Goal: Task Accomplishment & Management: Manage account settings

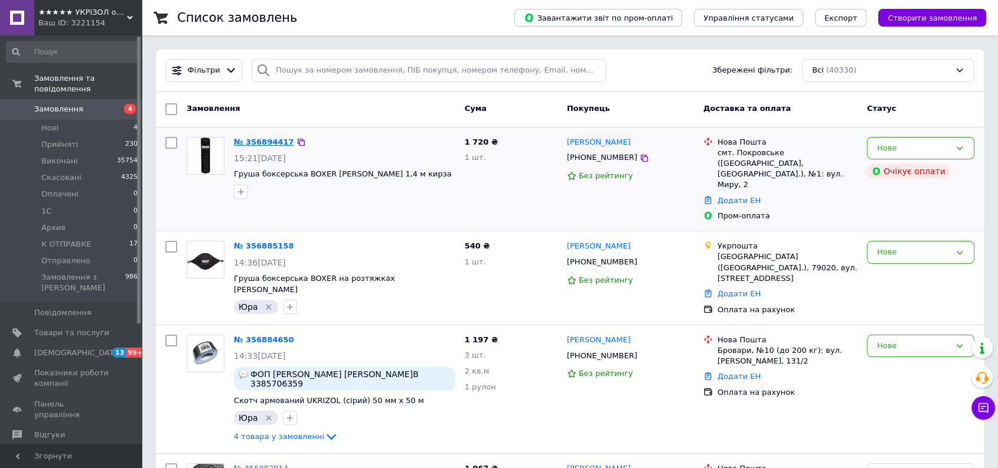
click at [270, 138] on link "№ 356894417" at bounding box center [264, 142] width 60 height 9
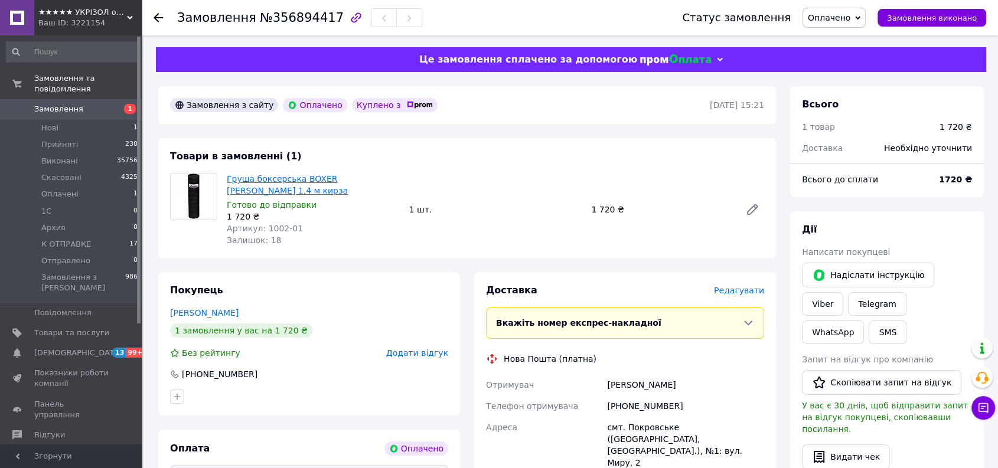
click at [335, 178] on link "Груша боксерська BOXER [PERSON_NAME] 1,4 м кирза" at bounding box center [287, 184] width 121 height 21
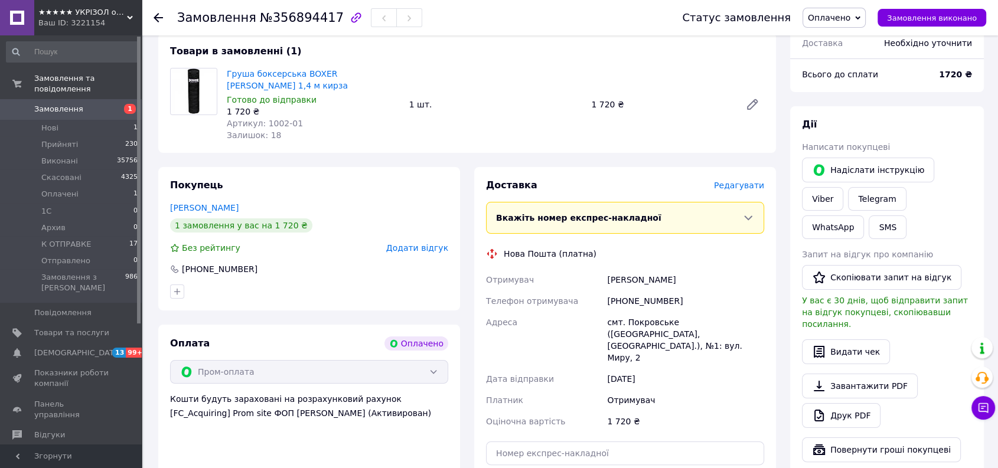
scroll to position [131, 0]
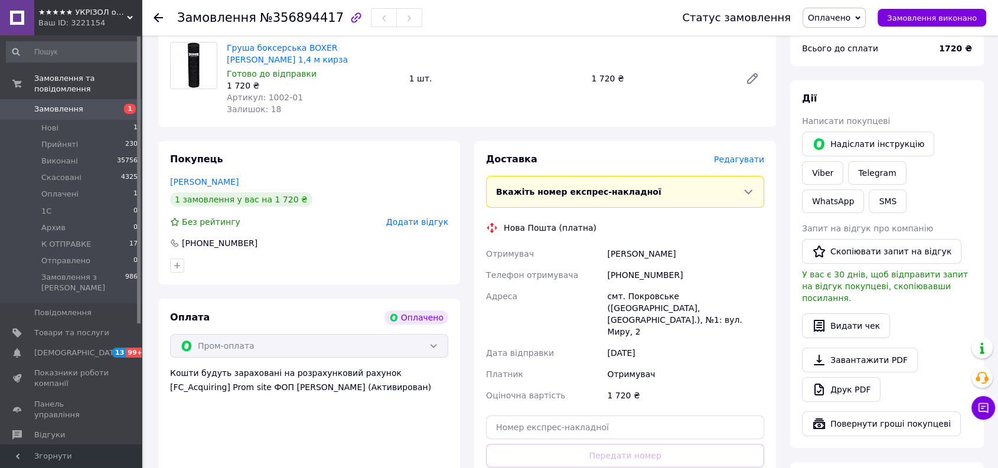
click at [641, 265] on div "[PHONE_NUMBER]" at bounding box center [686, 275] width 162 height 21
drag, startPoint x: 641, startPoint y: 259, endPoint x: 619, endPoint y: 118, distance: 142.9
click at [619, 118] on div "Замовлення з сайту Оплачено Куплено з   12.08.2025 | 15:21 Товари в замовленні …" at bounding box center [467, 344] width 632 height 779
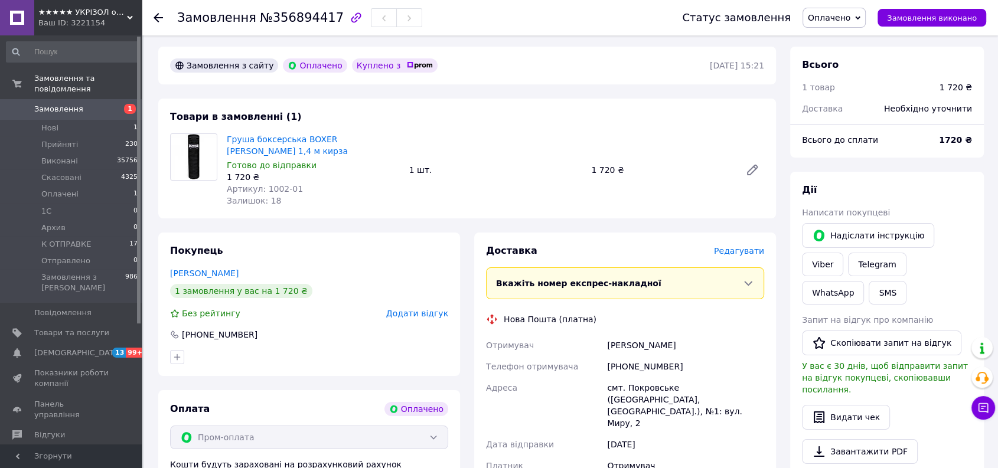
scroll to position [0, 0]
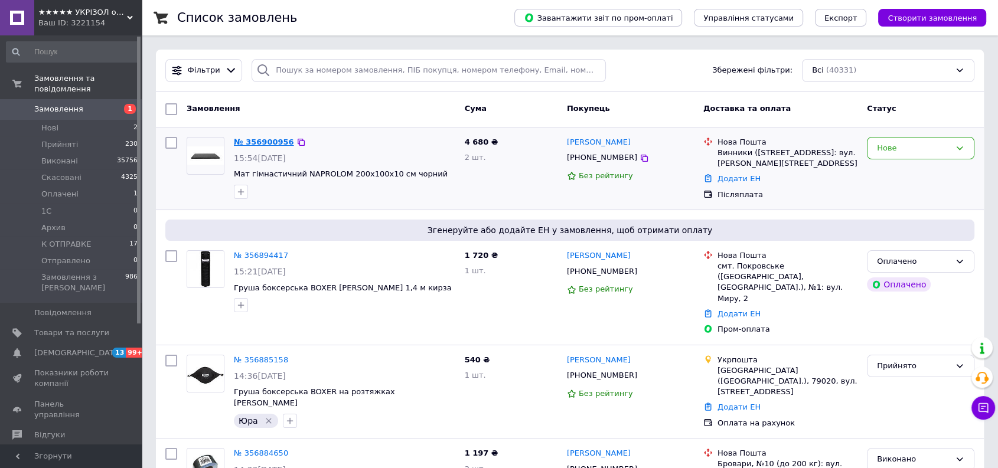
click at [276, 142] on link "№ 356900956" at bounding box center [264, 142] width 60 height 9
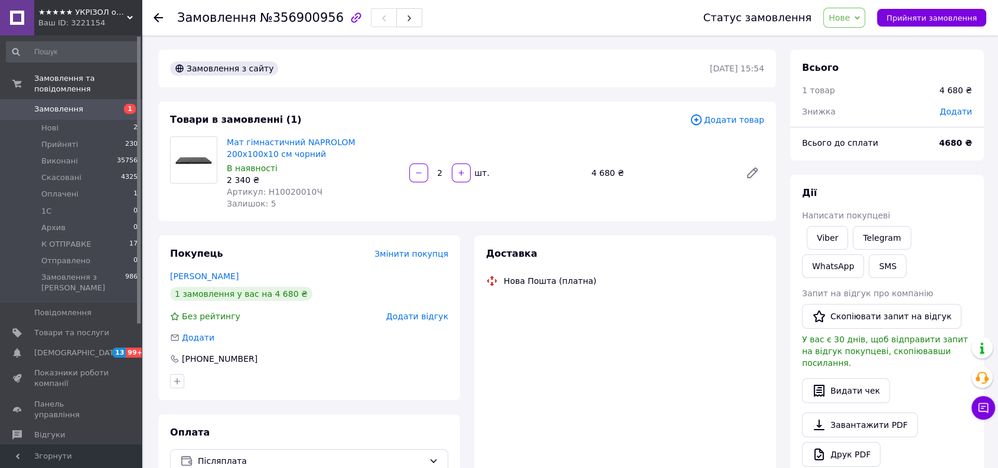
click at [846, 22] on span "Нове" at bounding box center [839, 17] width 21 height 9
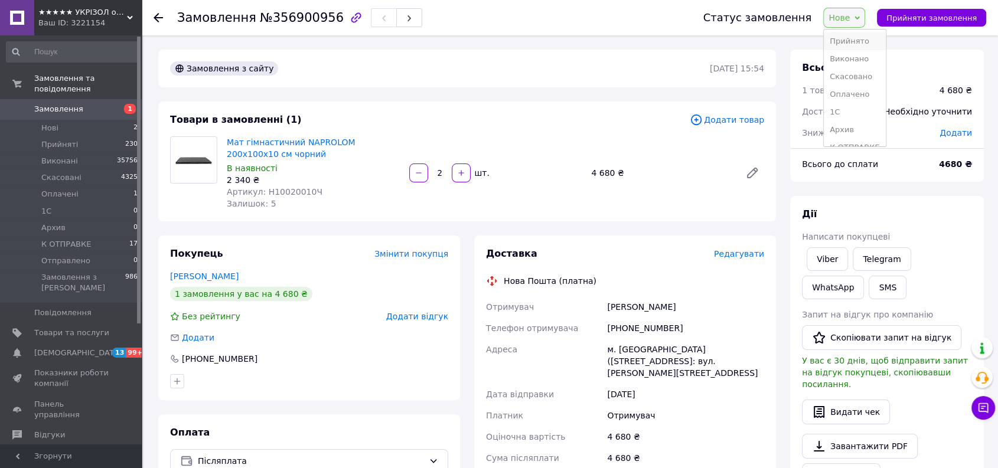
click at [852, 43] on li "Прийнято" at bounding box center [854, 41] width 61 height 18
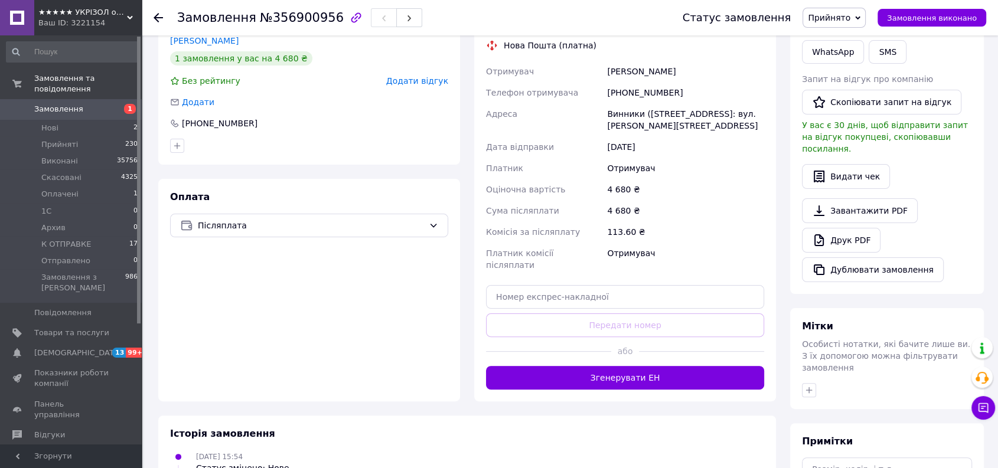
scroll to position [328, 0]
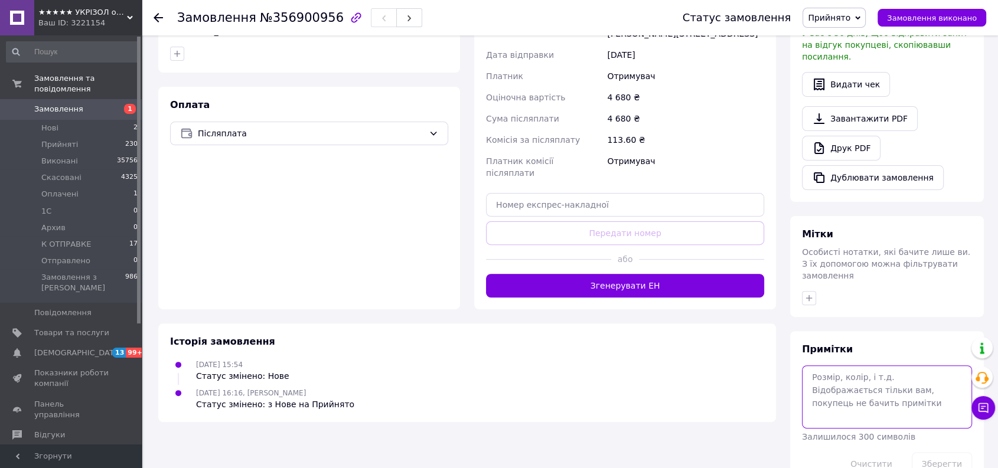
click at [830, 366] on textarea at bounding box center [887, 397] width 170 height 63
type textarea "ВД=1300"
click at [933, 452] on button "Зберегти" at bounding box center [942, 464] width 60 height 24
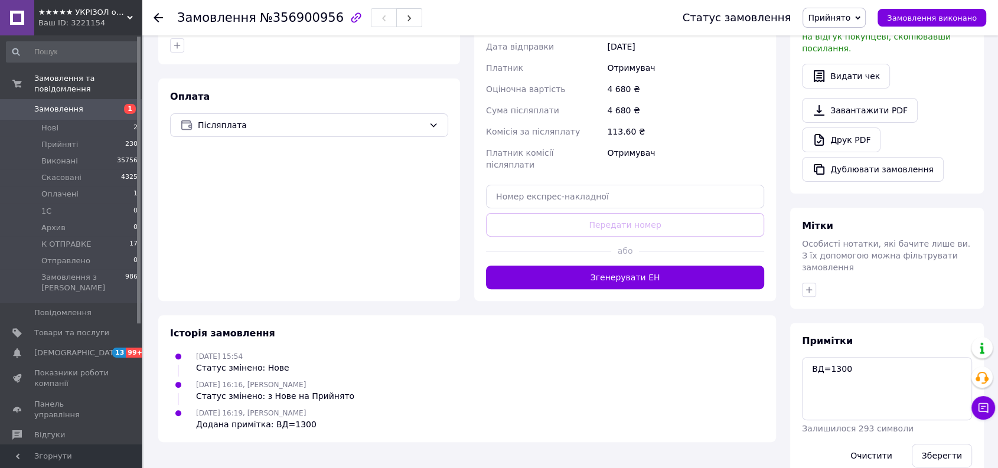
scroll to position [0, 0]
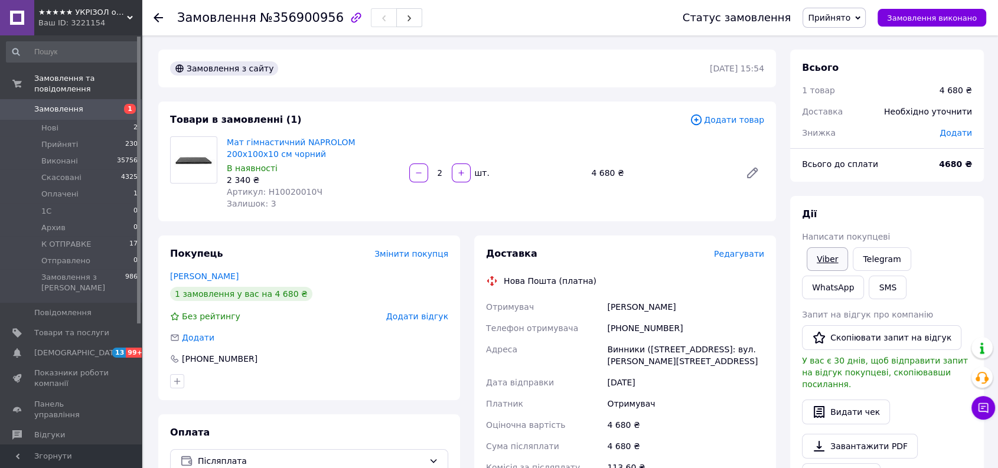
click at [829, 260] on link "Viber" at bounding box center [827, 259] width 41 height 24
click at [330, 143] on link "Мат гімнастичний NAPROLOM 200x100x10 см чорний" at bounding box center [291, 148] width 128 height 21
click at [815, 259] on link "Viber" at bounding box center [827, 259] width 41 height 24
drag, startPoint x: 740, startPoint y: 360, endPoint x: 502, endPoint y: 278, distance: 252.0
click at [502, 278] on div "Доставка Редагувати Нова Пошта (платна) Отримувач Лесько Назар Телефон отримува…" at bounding box center [625, 436] width 278 height 378
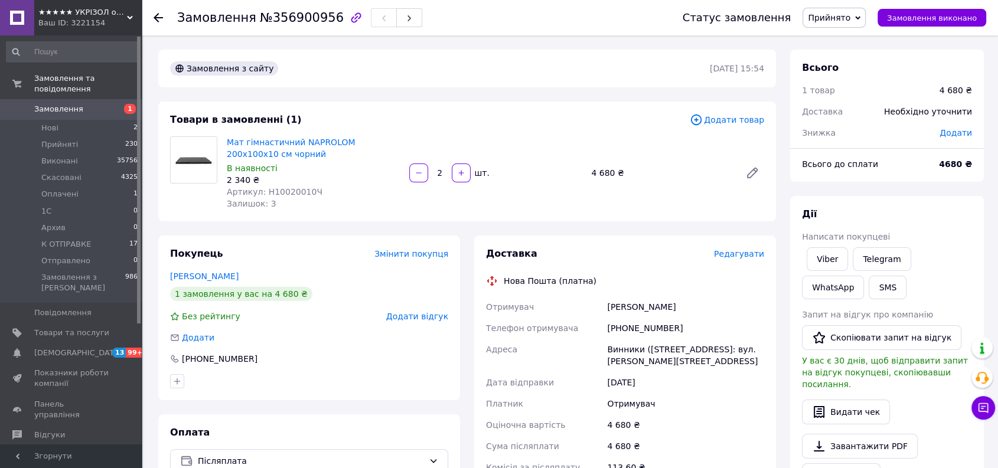
copy div "Нова Пошта (платна) Отримувач Лесько Назар Телефон отримувача +380963391316 Адр…"
click at [586, 221] on div "Замовлення з сайту 12.08.2025 | 15:54 Товари в замовленні (1) Додати товар Мат …" at bounding box center [467, 433] width 632 height 766
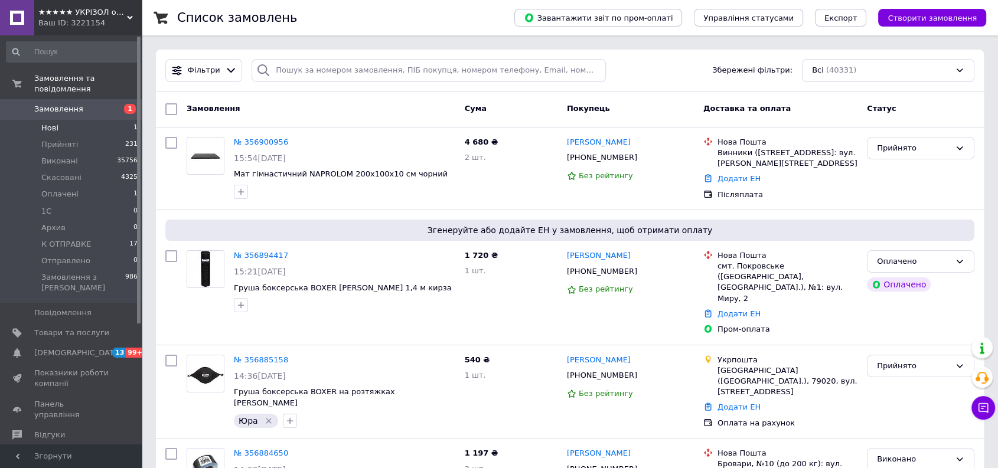
click at [53, 123] on span "Нові" at bounding box center [49, 128] width 17 height 11
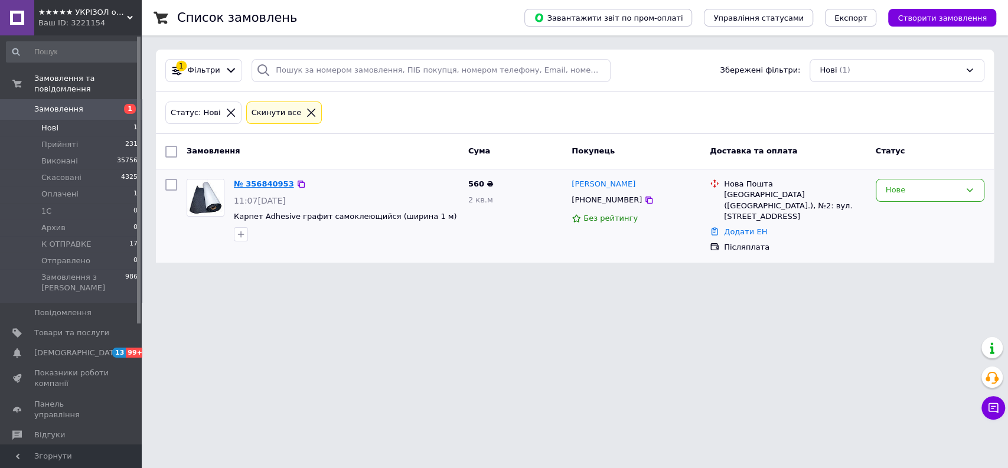
click at [266, 185] on link "№ 356840953" at bounding box center [264, 184] width 60 height 9
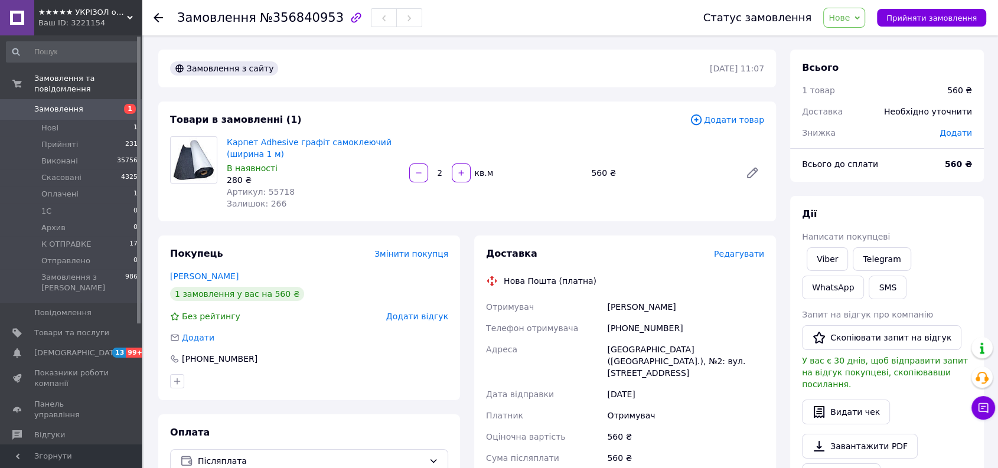
click at [846, 23] on span "Нове" at bounding box center [844, 18] width 42 height 20
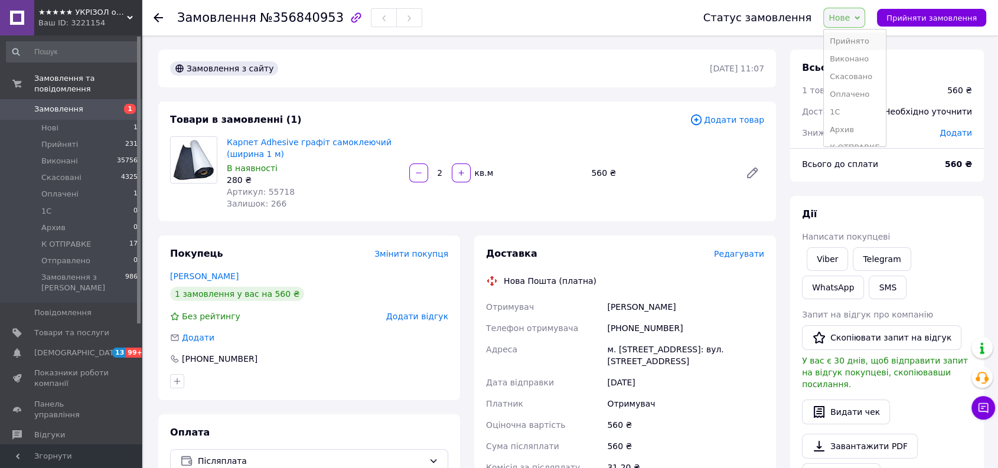
click at [852, 41] on li "Прийнято" at bounding box center [854, 41] width 61 height 18
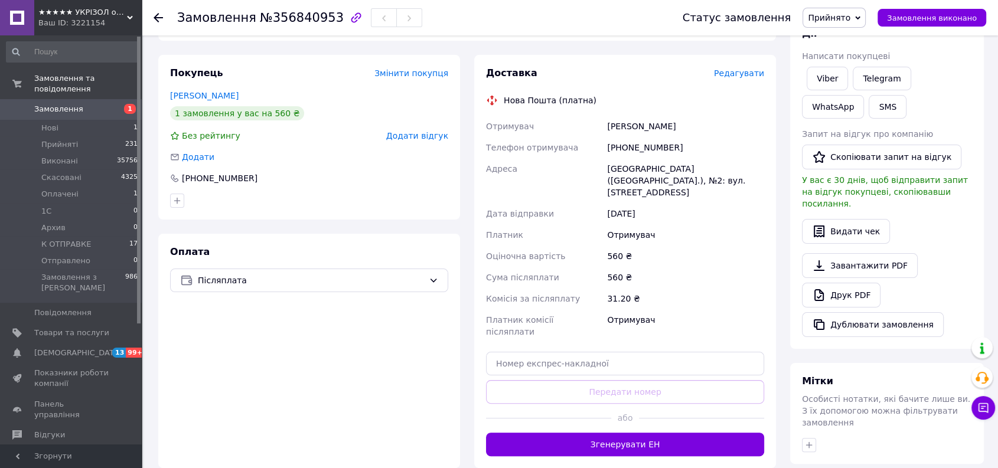
scroll to position [328, 0]
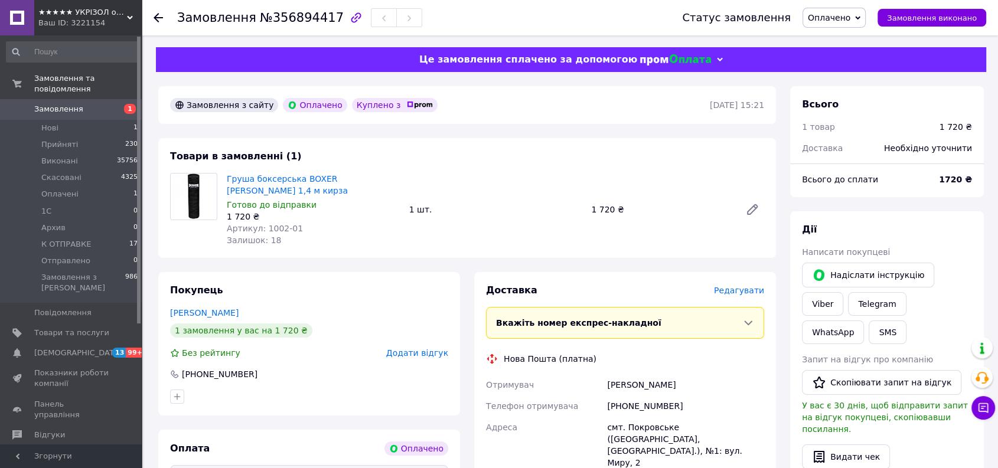
click at [293, 22] on span "№356894417" at bounding box center [302, 18] width 84 height 14
copy span "356894417"
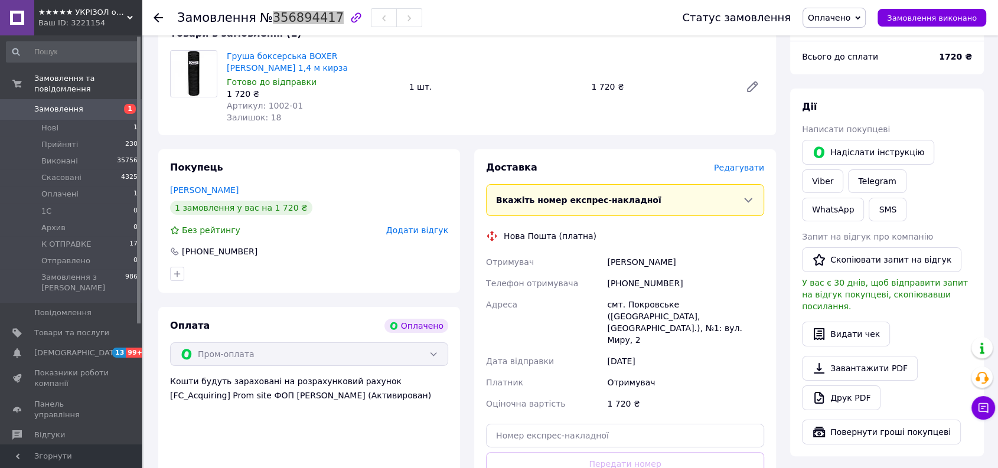
scroll to position [131, 0]
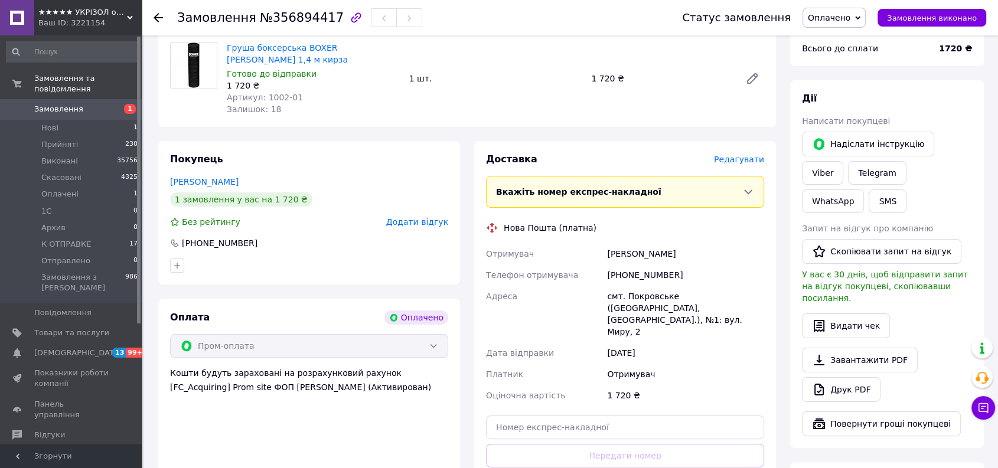
click at [649, 265] on div "[PHONE_NUMBER]" at bounding box center [686, 275] width 162 height 21
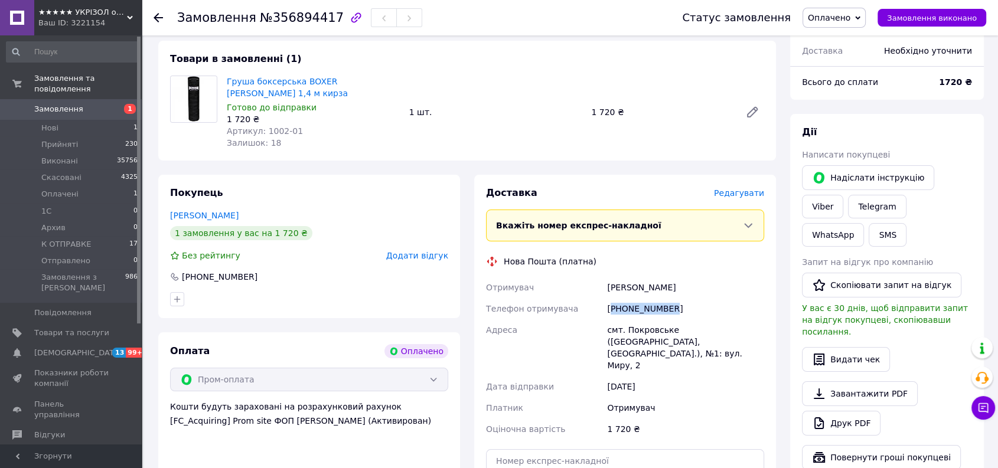
scroll to position [0, 0]
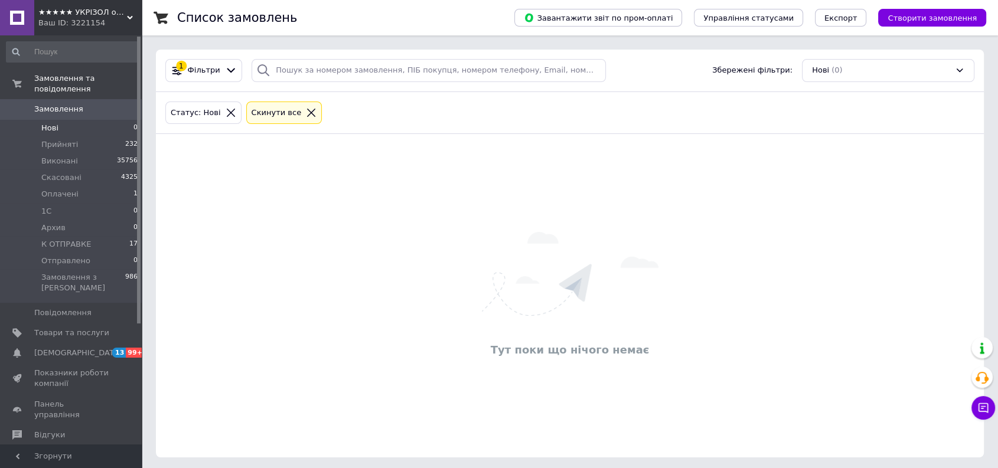
click at [65, 104] on span "Замовлення" at bounding box center [58, 109] width 49 height 11
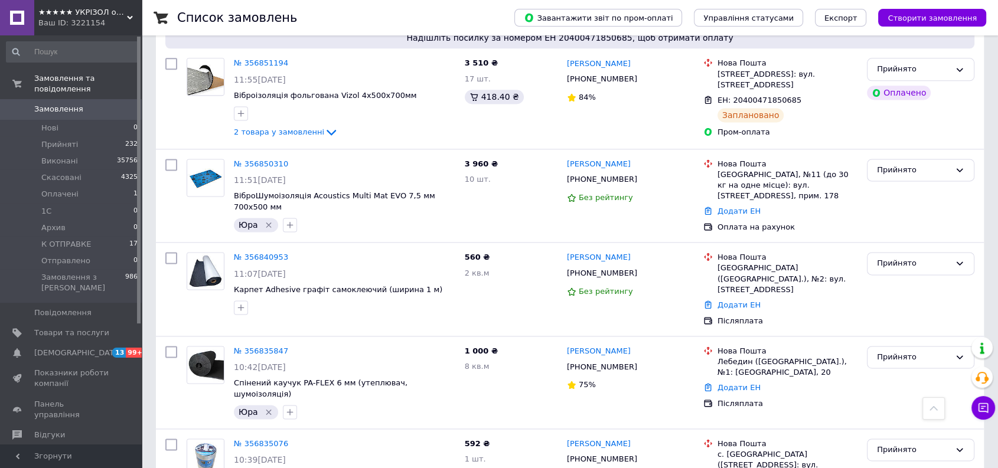
scroll to position [1575, 0]
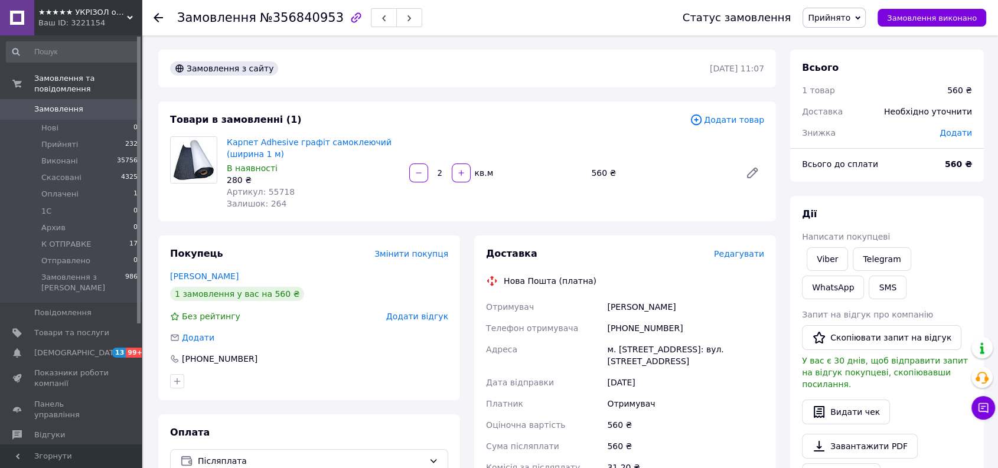
click at [315, 17] on span "№356840953" at bounding box center [302, 18] width 84 height 14
copy span "356840953"
click at [822, 253] on link "Viber" at bounding box center [827, 259] width 41 height 24
click at [631, 327] on div "[PHONE_NUMBER]" at bounding box center [686, 328] width 162 height 21
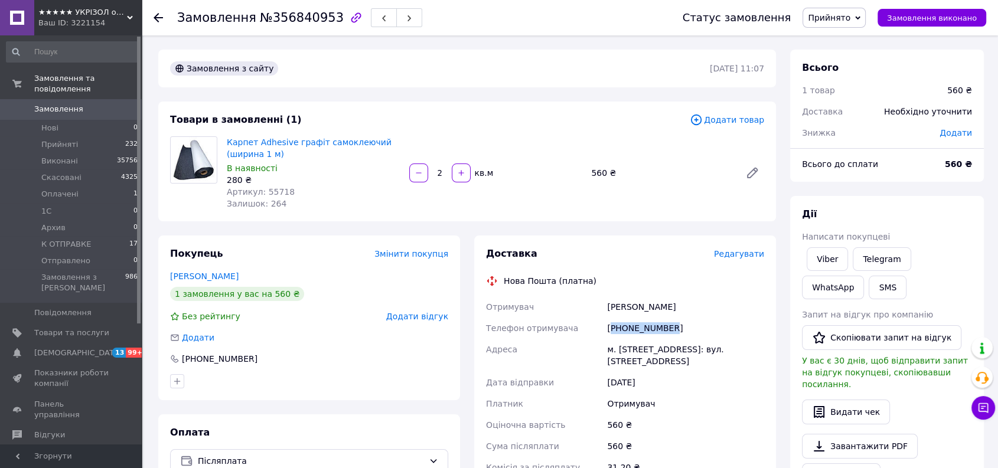
click at [631, 327] on div "+380731553191" at bounding box center [686, 328] width 162 height 21
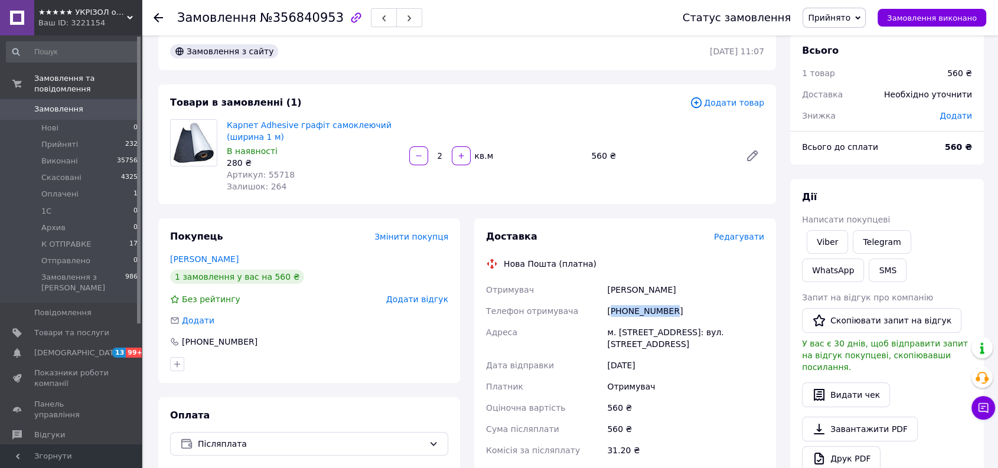
scroll to position [328, 0]
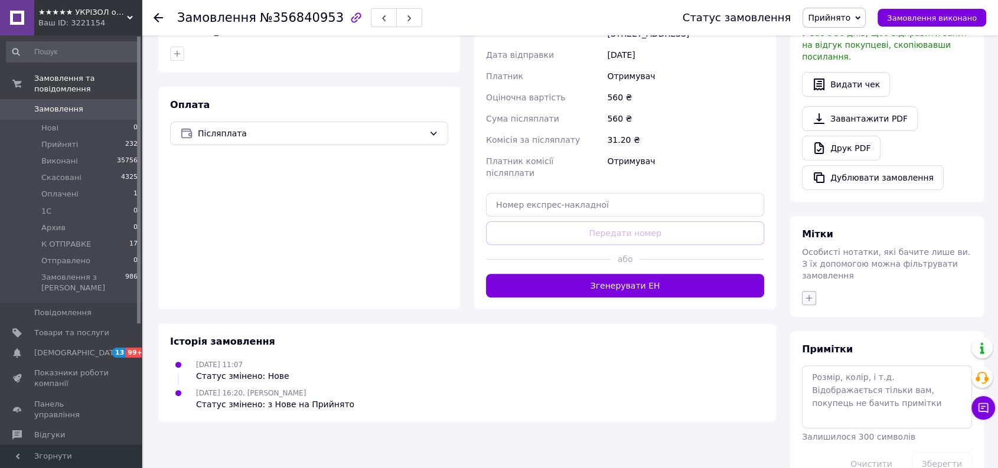
click at [812, 294] on icon "button" at bounding box center [808, 298] width 9 height 9
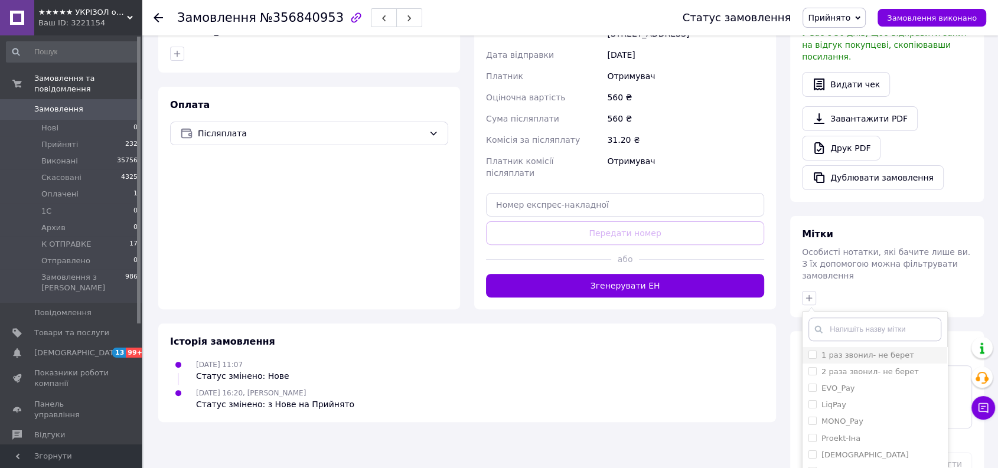
click at [813, 351] on input "1 раз звонил- не берет" at bounding box center [813, 355] width 8 height 8
checkbox input "true"
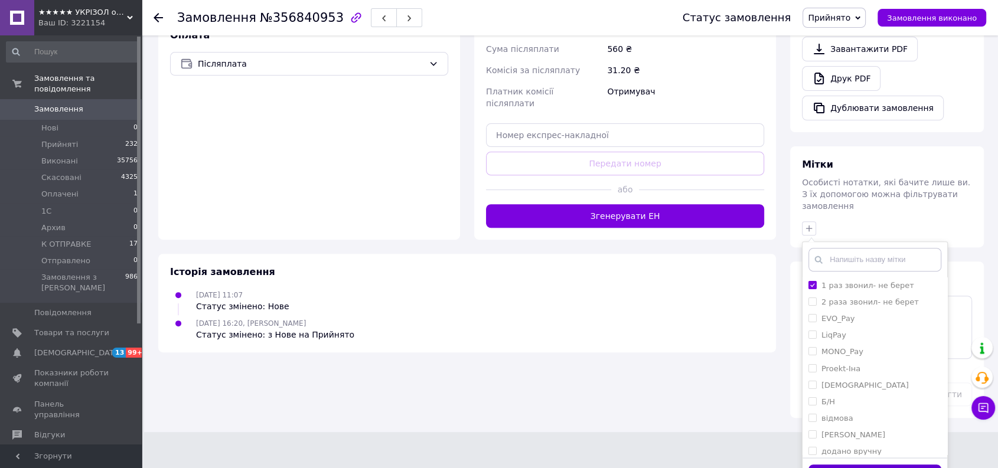
click at [896, 465] on button "Додати мітку" at bounding box center [875, 476] width 133 height 23
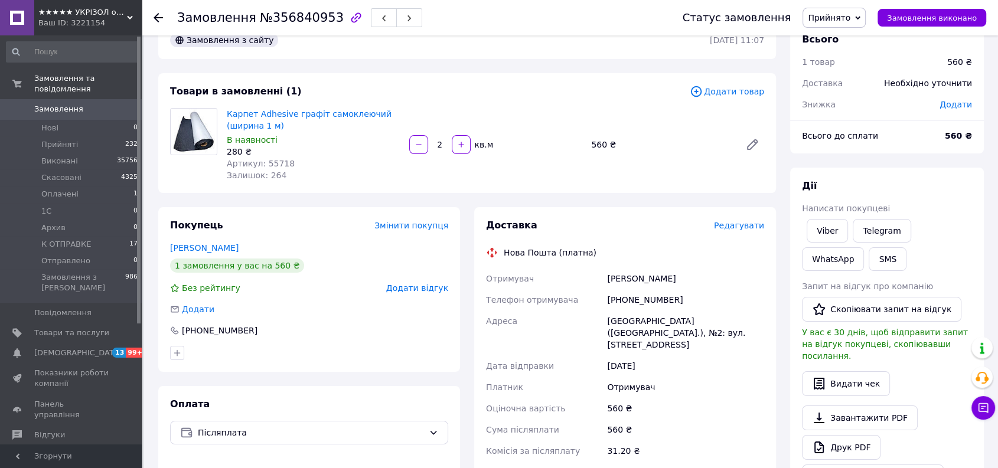
scroll to position [27, 0]
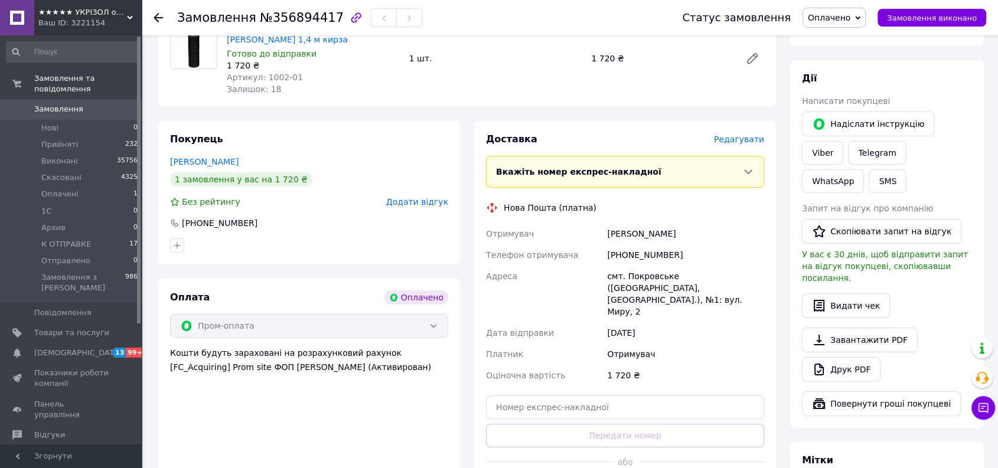
scroll to position [262, 0]
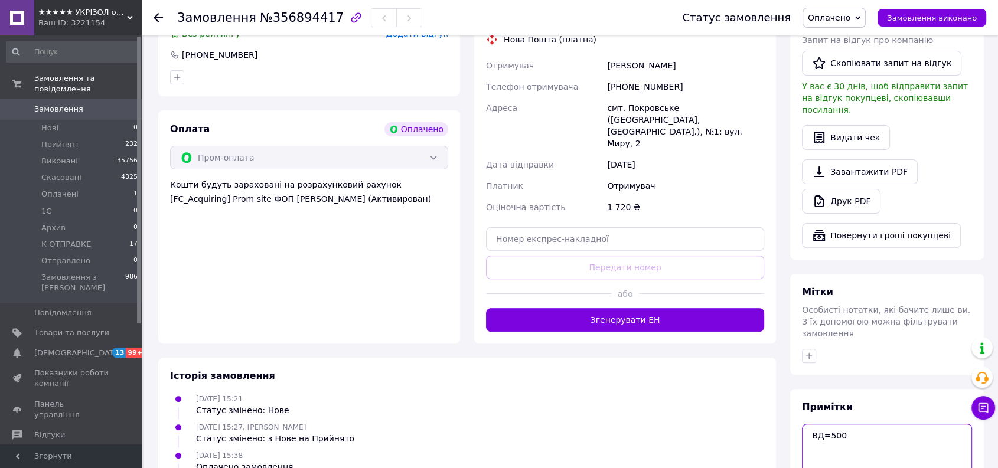
scroll to position [359, 0]
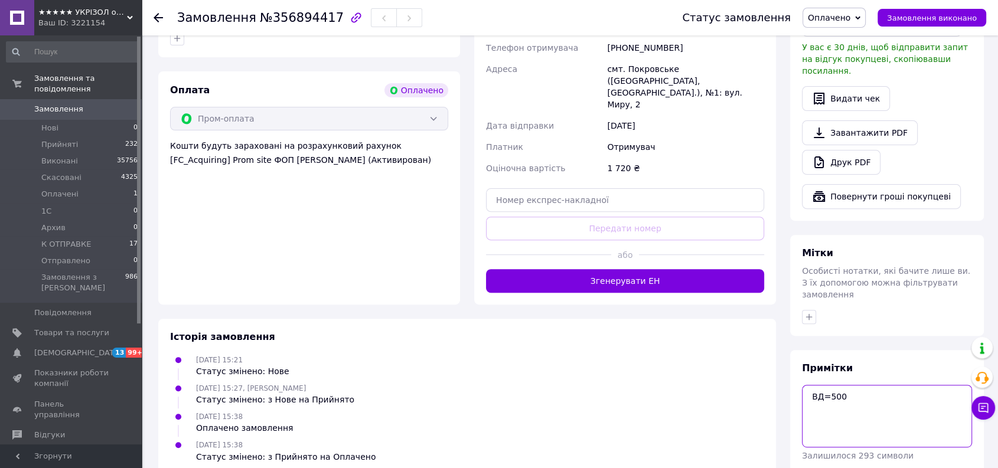
type textarea "ВД=500"
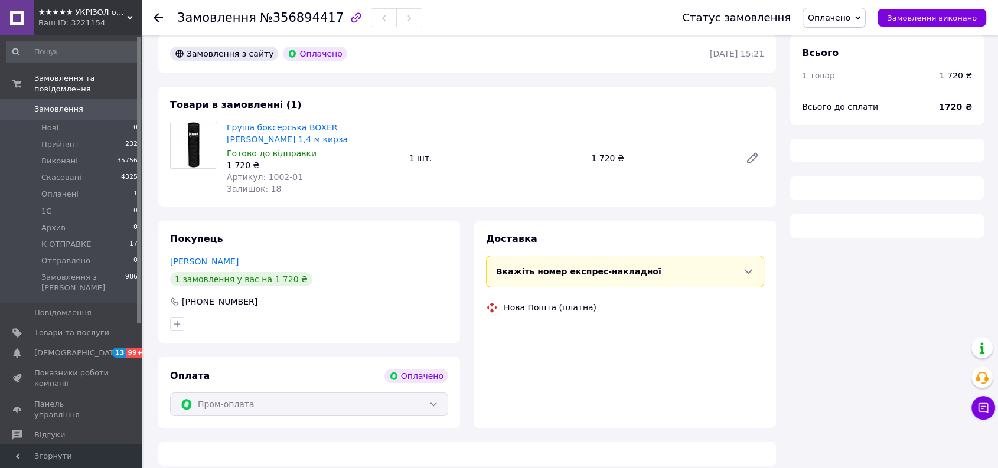
scroll to position [71, 0]
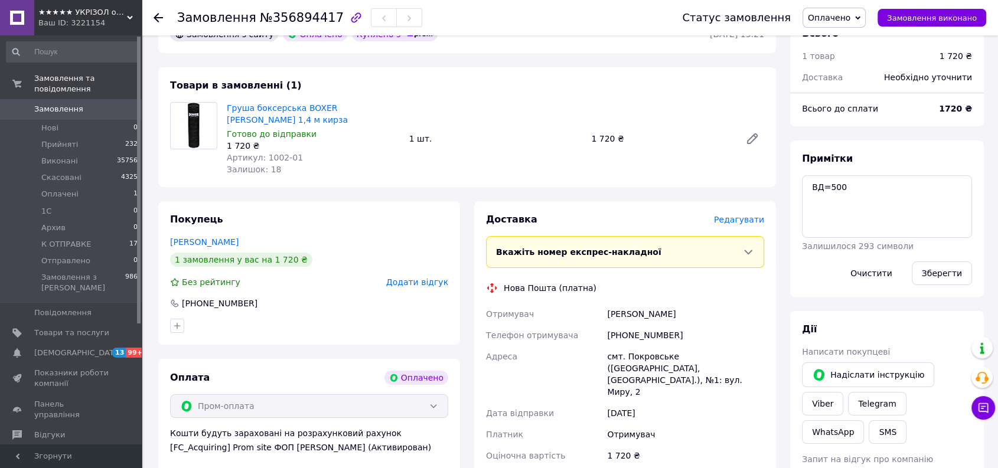
click at [652, 325] on div "[PHONE_NUMBER]" at bounding box center [686, 335] width 162 height 21
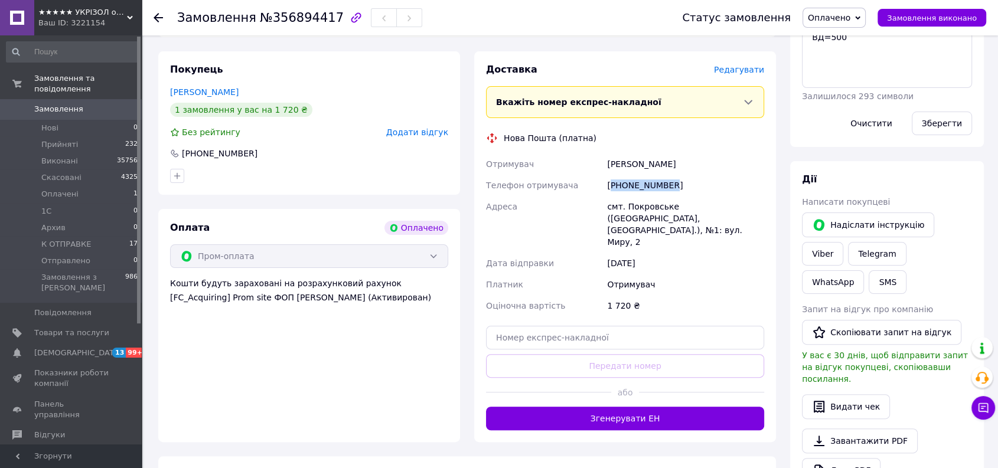
scroll to position [262, 0]
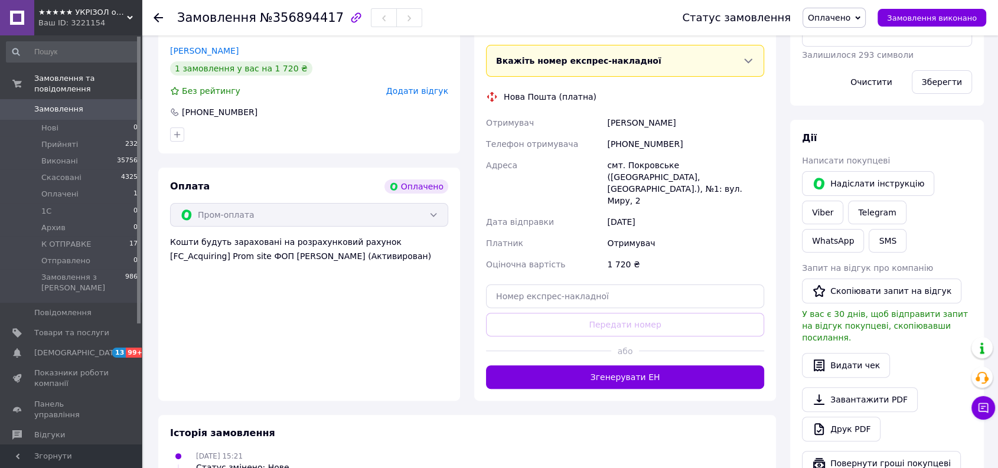
click at [565, 292] on div "Доставка Редагувати Вкажіть номер експрес-накладної Обов'язково введіть номер е…" at bounding box center [625, 205] width 278 height 367
click at [532, 285] on input "text" at bounding box center [625, 297] width 278 height 24
paste input "20400471932511"
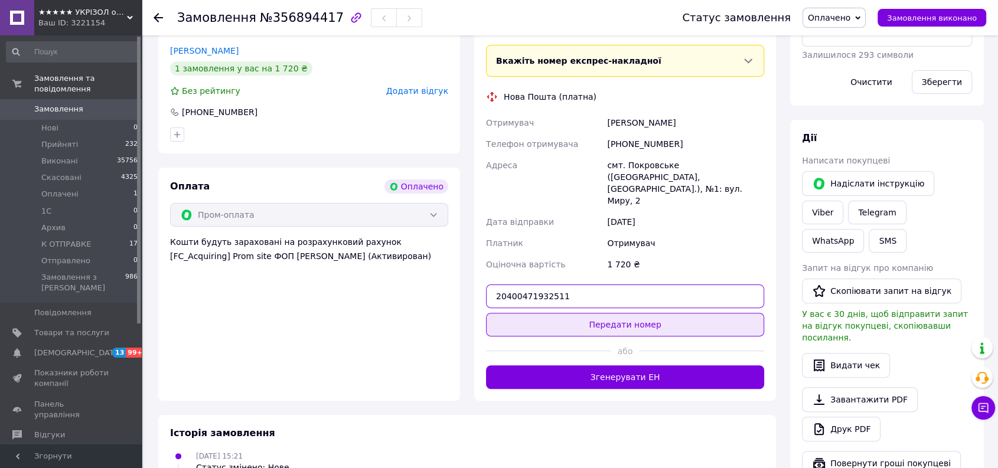
type input "20400471932511"
click at [574, 313] on button "Передати номер" at bounding box center [625, 325] width 278 height 24
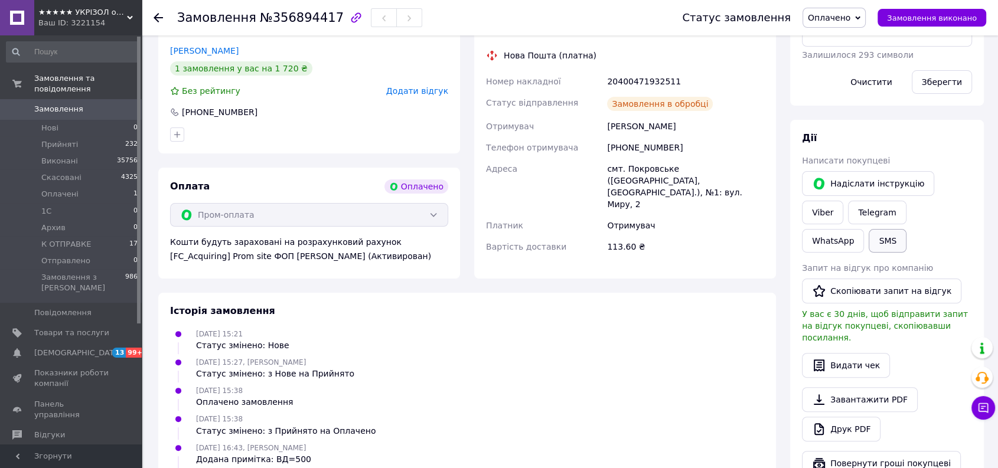
click at [907, 229] on button "SMS" at bounding box center [888, 241] width 38 height 24
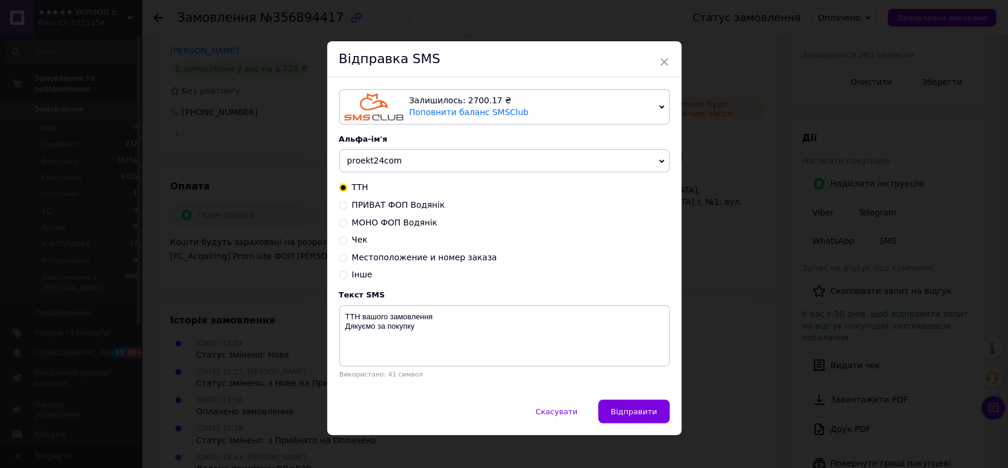
drag, startPoint x: 390, startPoint y: 160, endPoint x: 388, endPoint y: 181, distance: 21.3
click at [390, 162] on span "proekt24com" at bounding box center [374, 160] width 55 height 9
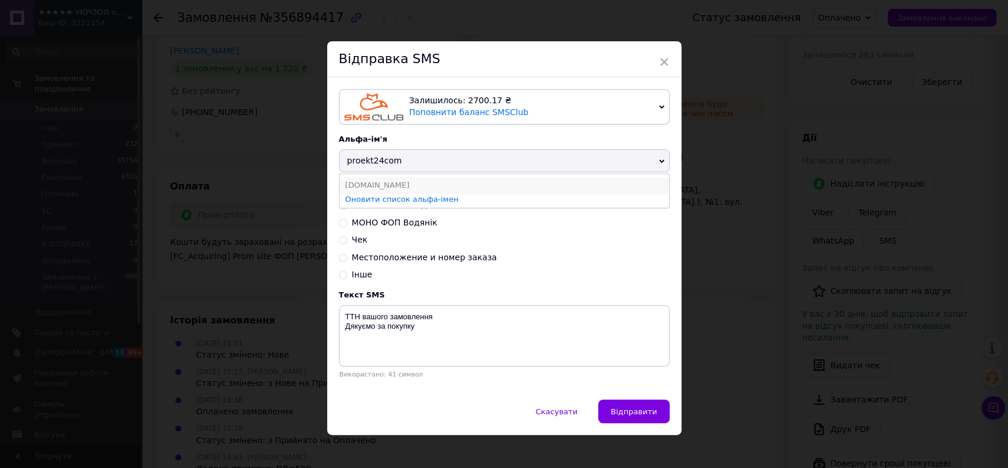
click at [388, 181] on li "UKRIZOL.XYZ" at bounding box center [505, 185] width 330 height 17
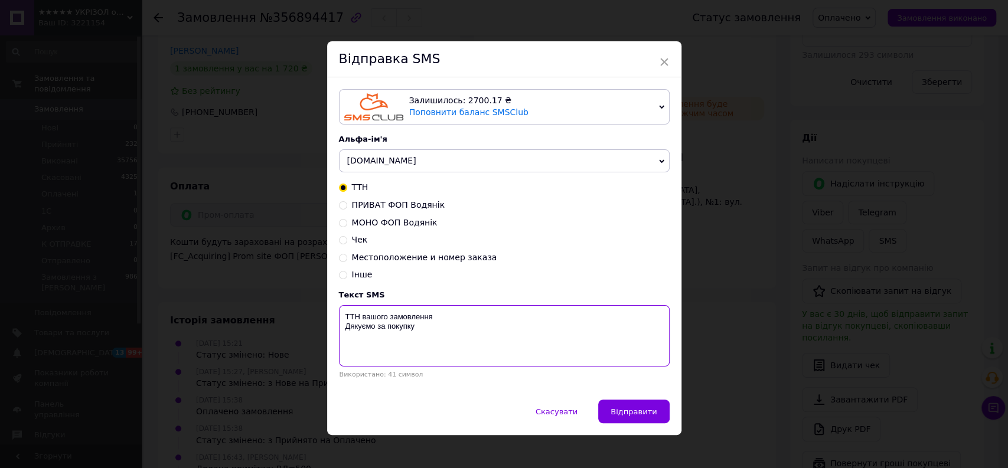
click at [441, 317] on textarea "ТТН вашого замовлення Дякуємо за покупку" at bounding box center [504, 335] width 331 height 61
paste textarea "20400471932511"
paste textarea "Відправка - середа"
type textarea "ТТН вашого замовлення 20400471932511 Відправка - середа Дякуємо за покупку"
click at [629, 416] on span "Відправити" at bounding box center [634, 412] width 46 height 9
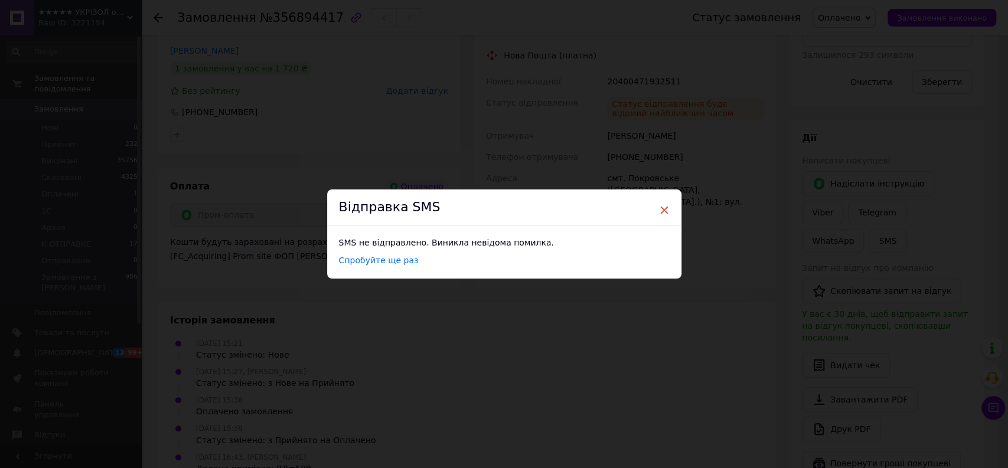
click at [663, 211] on span "×" at bounding box center [664, 210] width 11 height 20
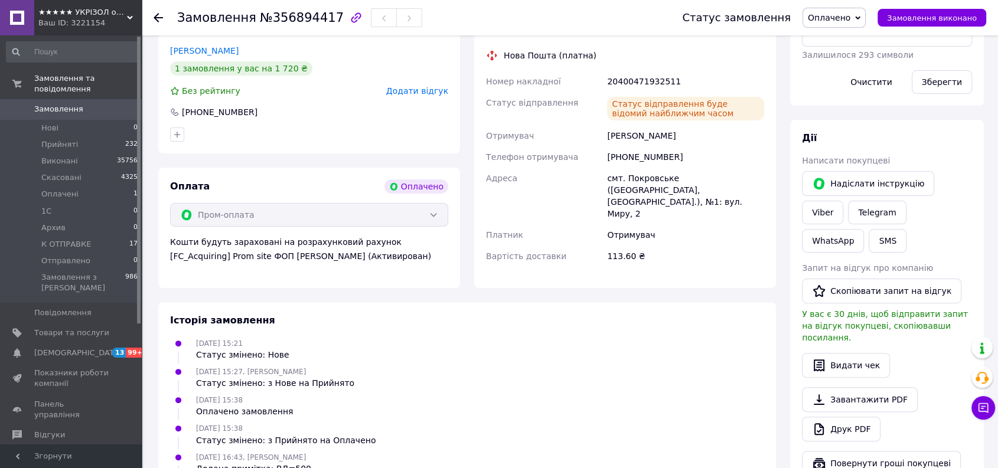
click at [839, 15] on span "Оплачено" at bounding box center [829, 17] width 43 height 9
click at [833, 132] on li "К ОТПРАВКЕ" at bounding box center [834, 130] width 62 height 18
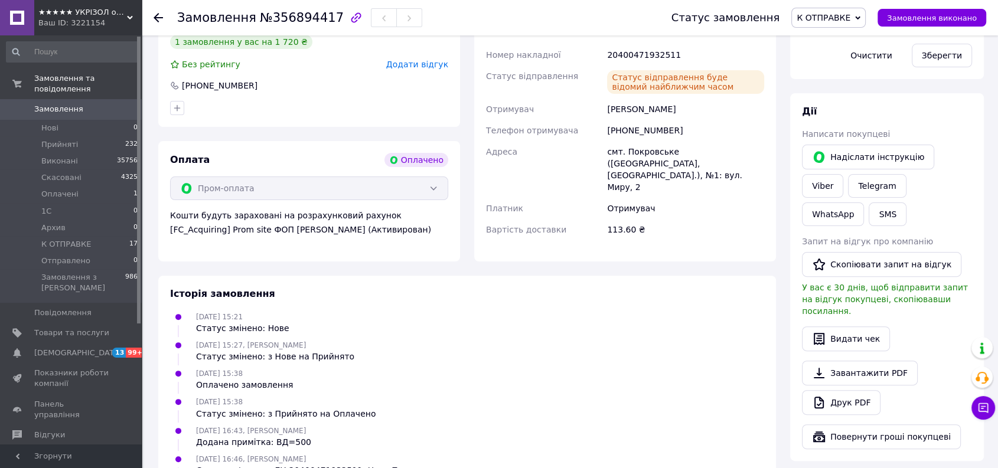
scroll to position [359, 0]
